Goal: Use online tool/utility: Utilize a website feature to perform a specific function

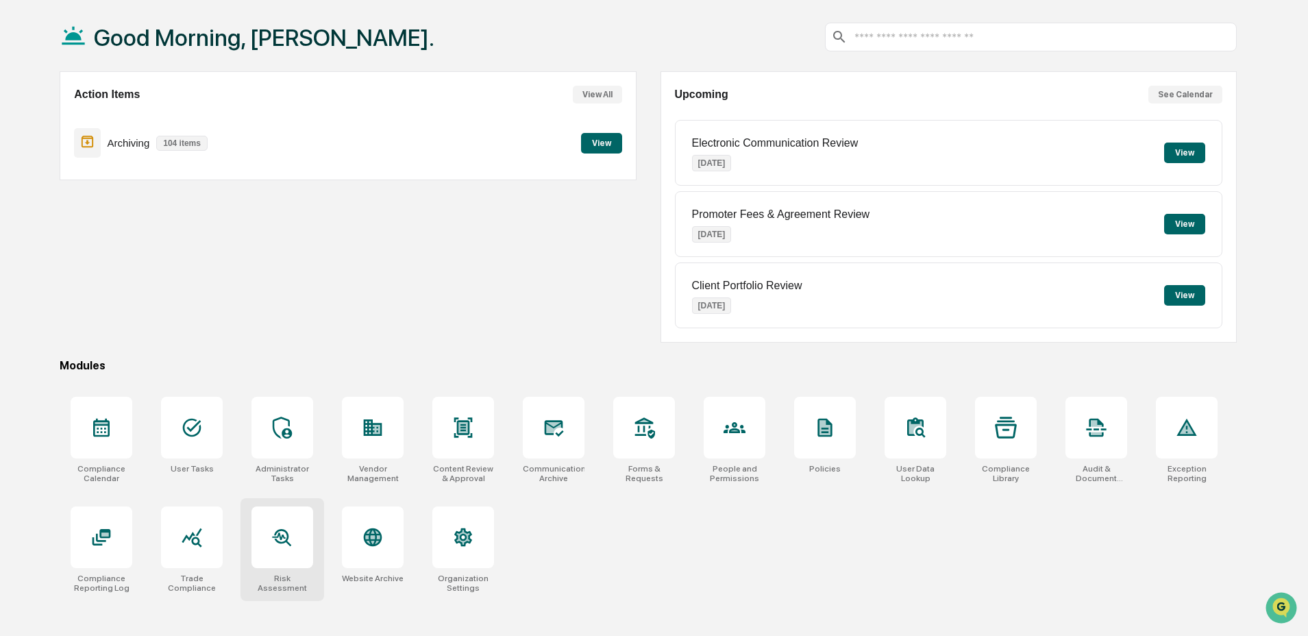
scroll to position [65, 0]
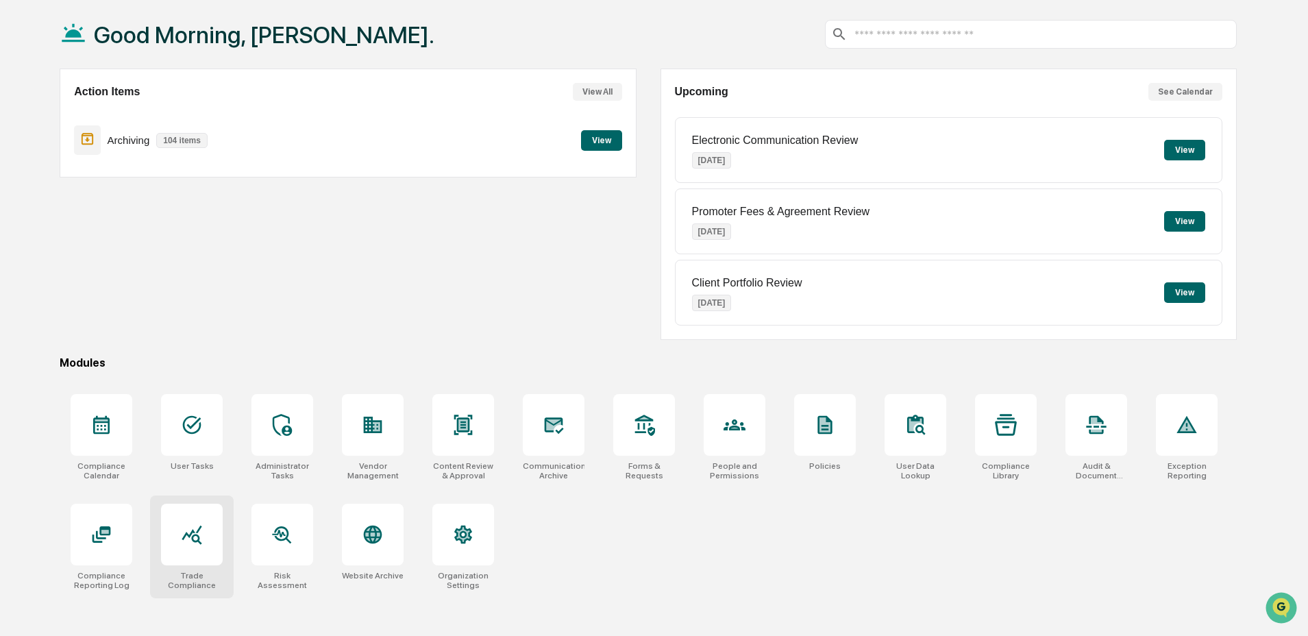
click at [224, 541] on div "Trade Compliance" at bounding box center [192, 546] width 84 height 103
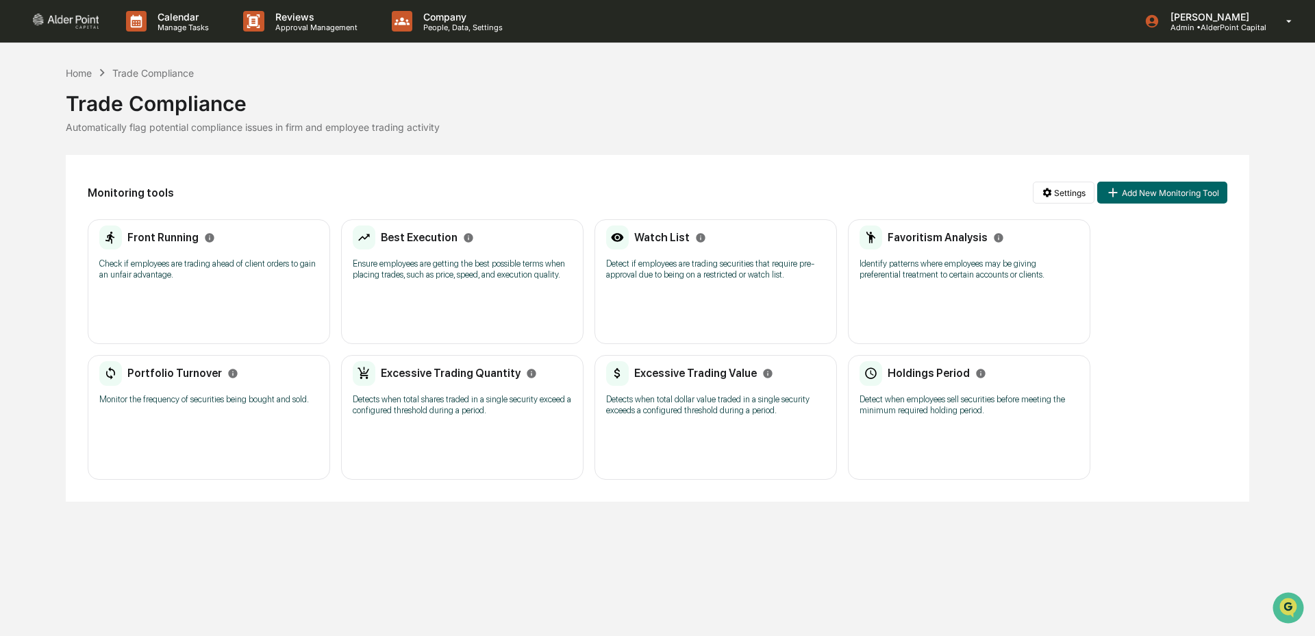
click at [936, 301] on div "Favoritism Analysis Identify patterns where employees may be giving preferentia…" at bounding box center [969, 281] width 243 height 125
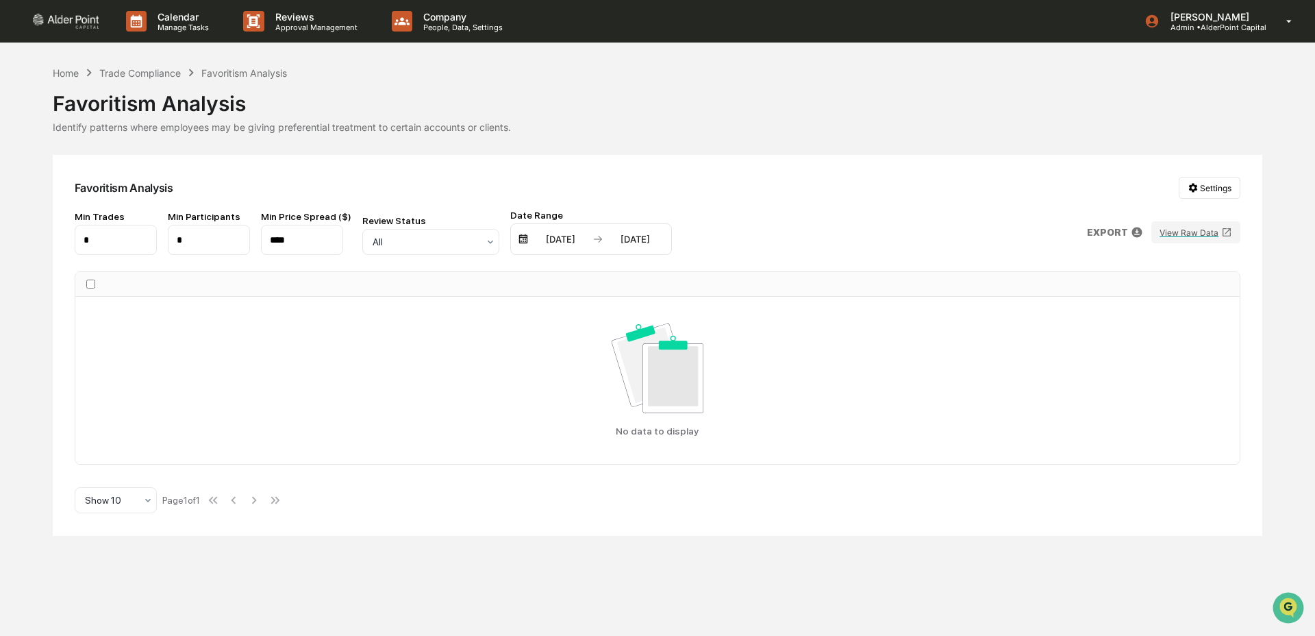
click at [306, 244] on input "****" at bounding box center [302, 240] width 82 height 30
click at [308, 243] on input "****" at bounding box center [302, 240] width 82 height 30
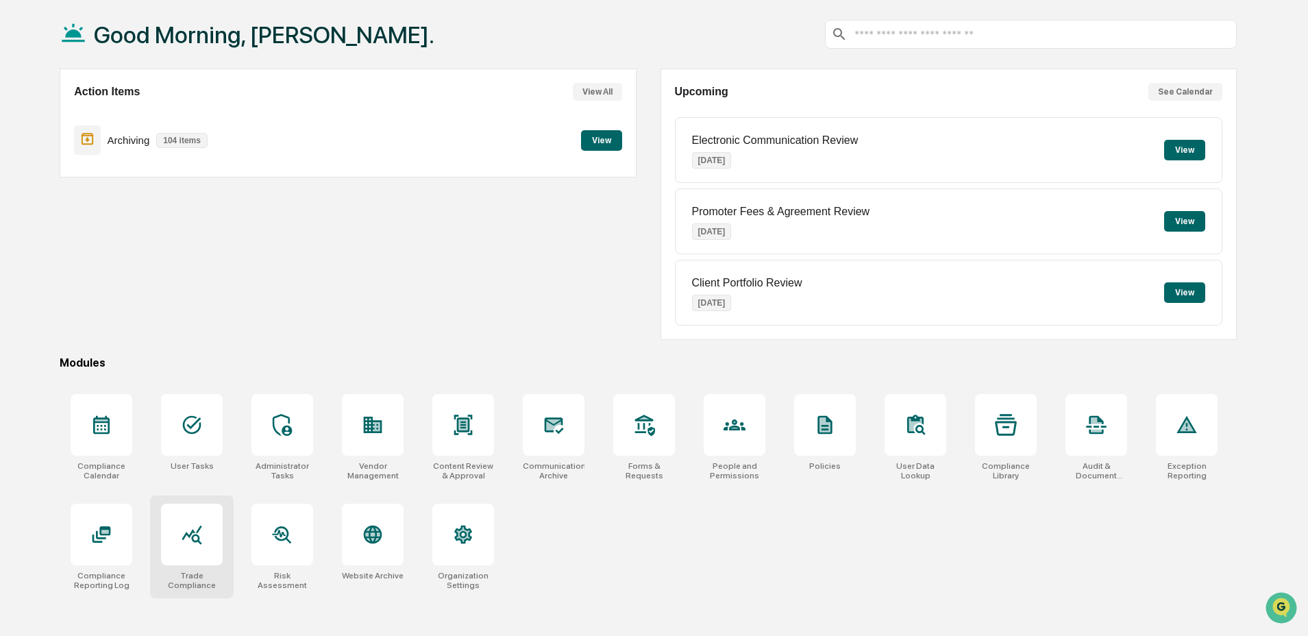
click at [197, 558] on div at bounding box center [192, 535] width 62 height 62
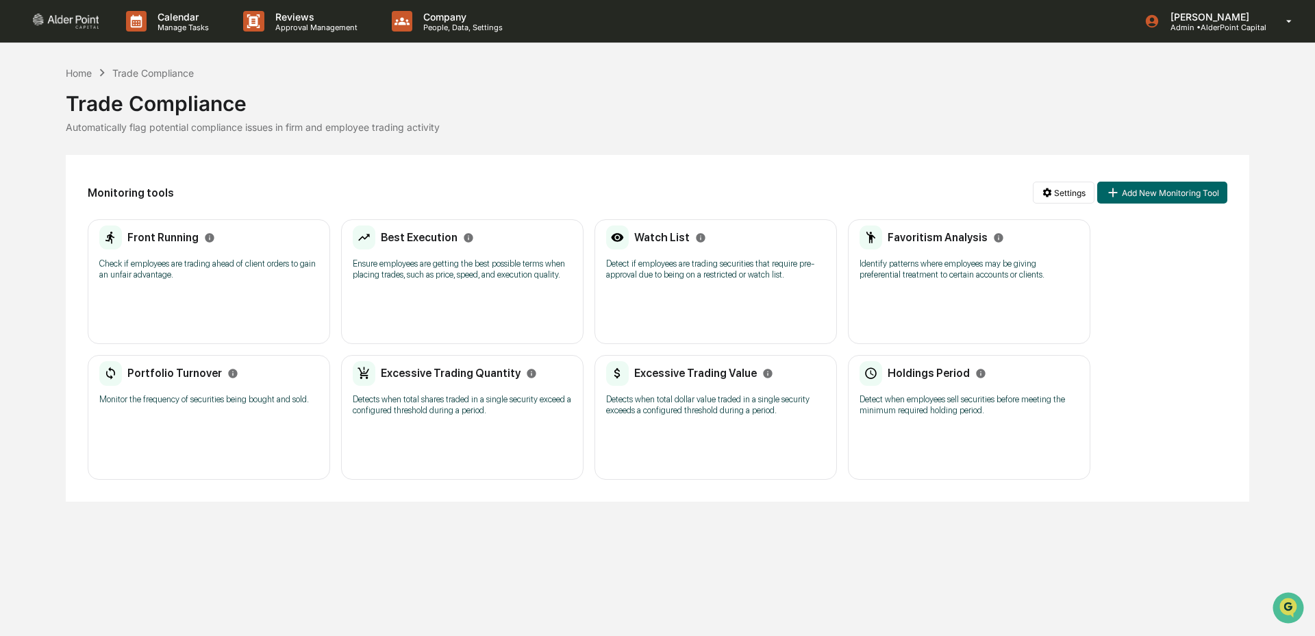
click at [1031, 308] on div "Favoritism Analysis Identify patterns where employees may be giving preferentia…" at bounding box center [969, 281] width 243 height 125
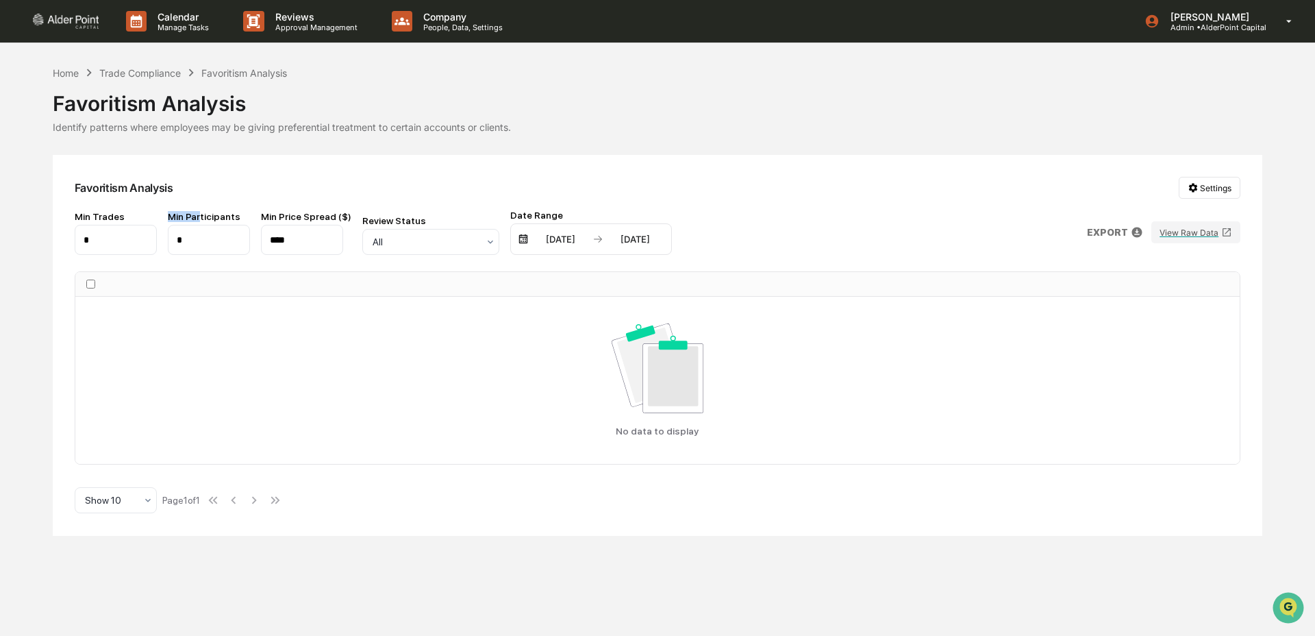
drag, startPoint x: 203, startPoint y: 219, endPoint x: 175, endPoint y: 247, distance: 38.8
click at [175, 247] on div "Min Participants *" at bounding box center [209, 233] width 82 height 44
click at [190, 241] on input "*" at bounding box center [209, 240] width 82 height 30
drag, startPoint x: 188, startPoint y: 244, endPoint x: 147, endPoint y: 238, distance: 42.2
click at [147, 238] on div "Min Trades * Min Participants * Min Price Spread ($) **** Review Status All Dat…" at bounding box center [373, 232] width 597 height 45
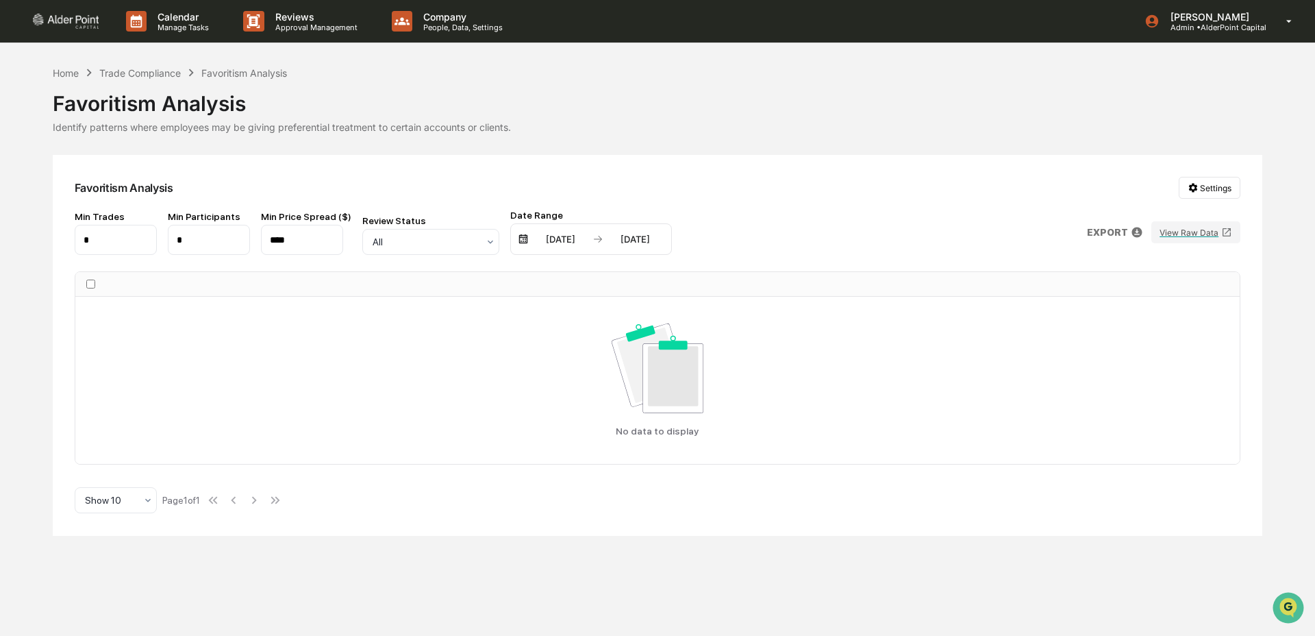
click at [192, 238] on input "*" at bounding box center [209, 240] width 82 height 30
type input "*"
click at [110, 247] on input "*" at bounding box center [116, 240] width 82 height 30
type input "*"
click at [73, 75] on div "Home" at bounding box center [66, 73] width 26 height 12
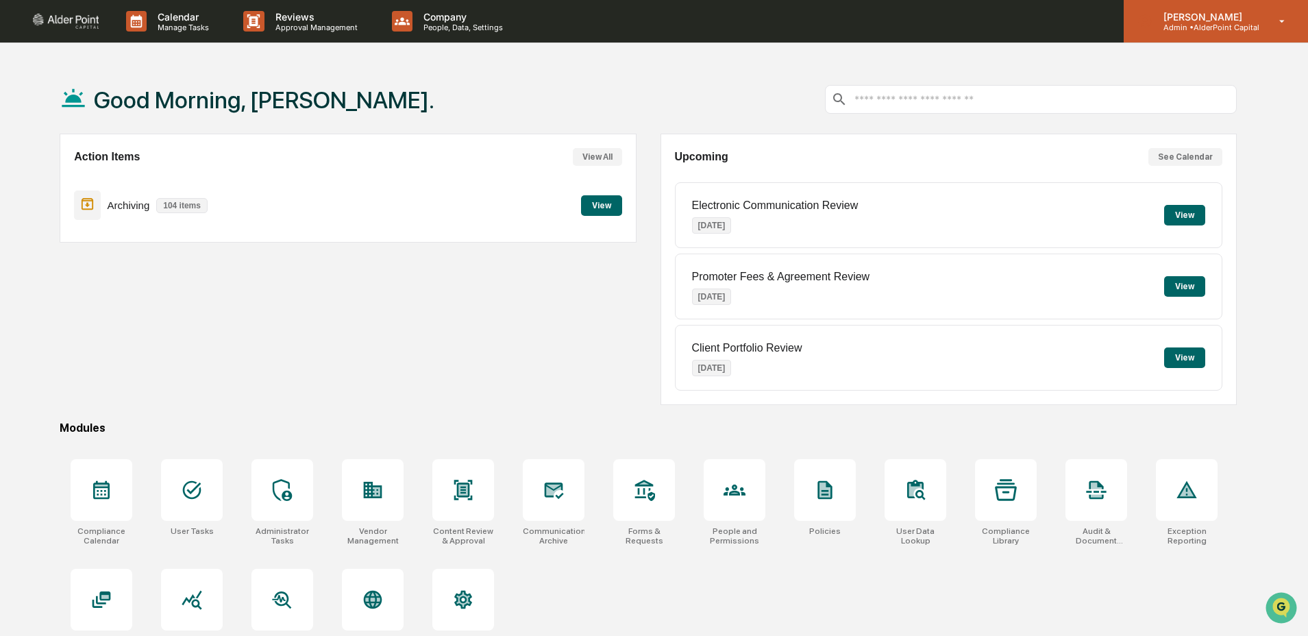
click at [1245, 16] on p "[PERSON_NAME]" at bounding box center [1205, 17] width 107 height 12
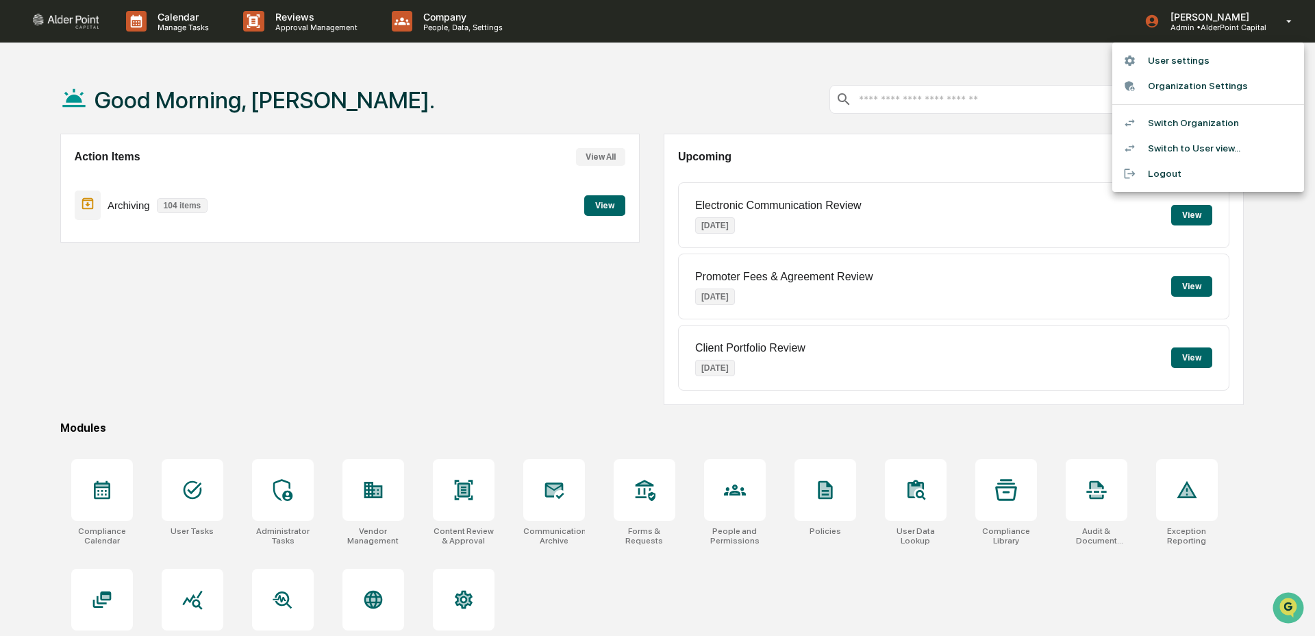
click at [1214, 128] on li "Switch Organization" at bounding box center [1209, 122] width 192 height 25
